Goal: Information Seeking & Learning: Learn about a topic

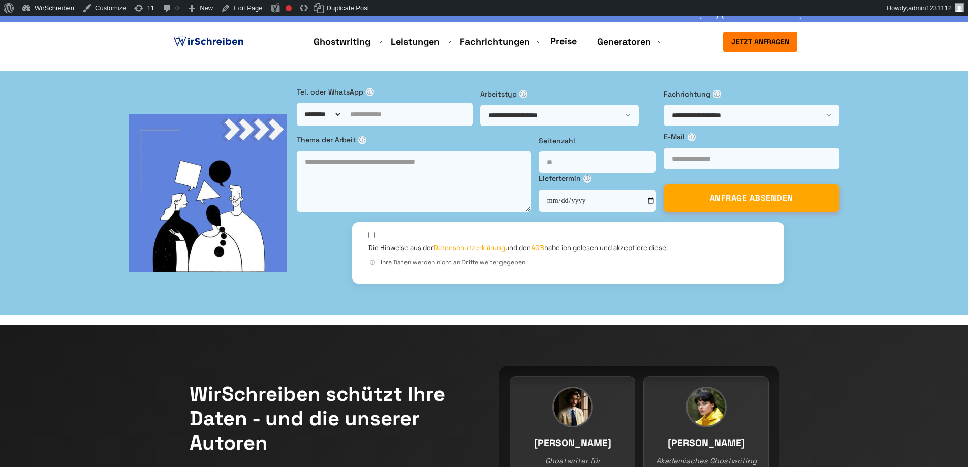
click at [0, 0] on link "Doktorarbeit" at bounding box center [0, 0] width 0 height 0
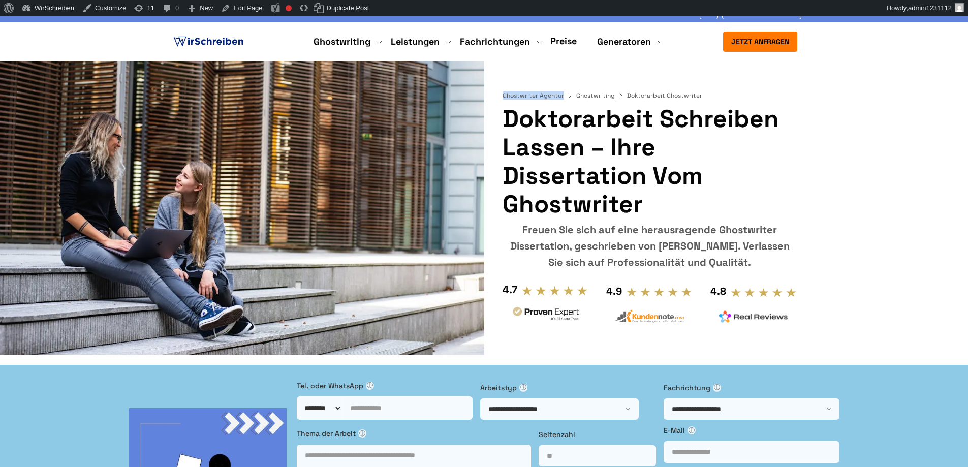
copy link "Ghostwriter Agentur"
drag, startPoint x: 498, startPoint y: 96, endPoint x: 565, endPoint y: 96, distance: 67.6
click at [565, 96] on div "Ghostwriter Agentur Ghostwriting Doktorarbeit Ghostwriter Doktorarbeit schreibe…" at bounding box center [484, 197] width 651 height 273
